Goal: Use online tool/utility: Utilize a website feature to perform a specific function

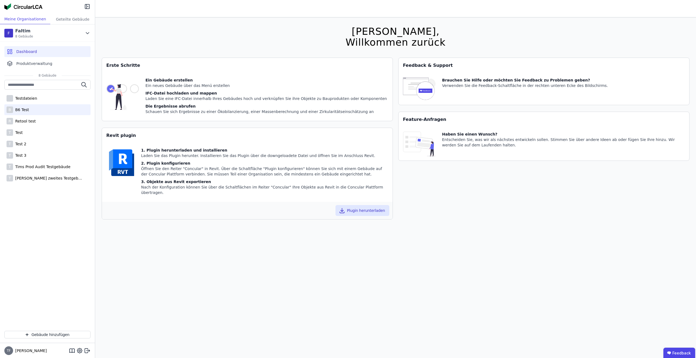
click at [34, 113] on div "B B6 Test" at bounding box center [47, 109] width 86 height 11
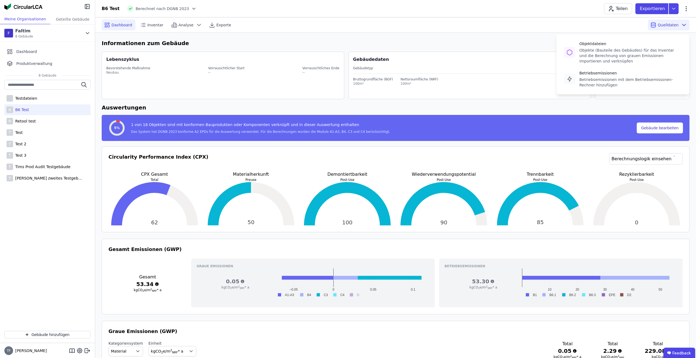
click at [671, 21] on div "Quelldaten Objektdateien Objekte (Bauteile des Gebäudes) für das Inventar und d…" at bounding box center [669, 25] width 42 height 11
click at [634, 82] on div "Betriebsemissionen mit dem Betriebsemissonen-Rechner hinzufügen" at bounding box center [631, 82] width 102 height 11
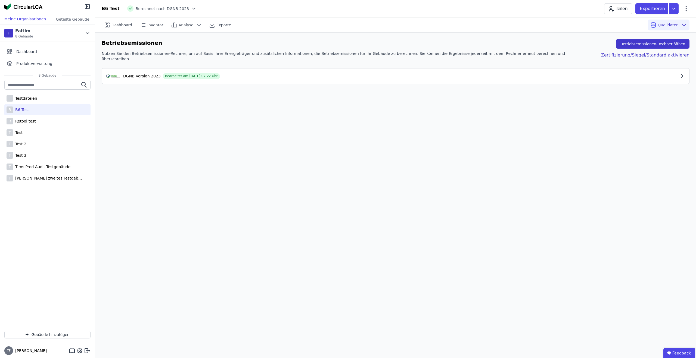
click at [671, 47] on button "Betriebsemissionen-Rechner öffnen" at bounding box center [652, 44] width 73 height 10
